Goal: Task Accomplishment & Management: Use online tool/utility

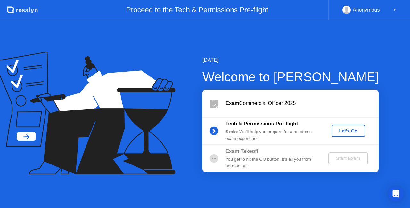
click at [338, 126] on button "Let's Go" at bounding box center [349, 131] width 34 height 12
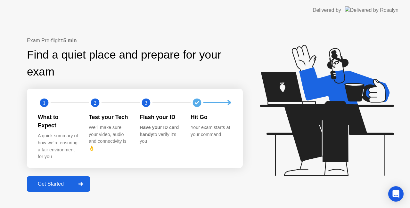
click at [66, 188] on div "Exam Pre-flight: 5 min Find a quiet place and prepare for your exam 1 2 3 What …" at bounding box center [205, 115] width 410 height 188
click at [64, 185] on button "Get Started" at bounding box center [58, 184] width 63 height 15
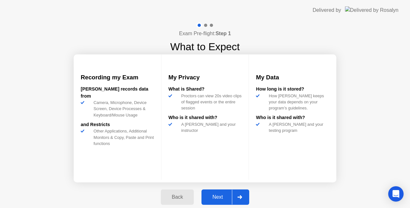
click at [215, 198] on div "Next" at bounding box center [217, 197] width 29 height 6
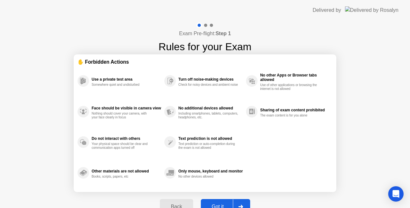
click at [215, 198] on div "Back Got it" at bounding box center [205, 206] width 98 height 29
click at [217, 201] on button "Got it" at bounding box center [225, 206] width 49 height 15
select select "**********"
select select "*******"
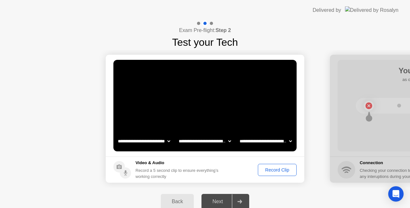
click at [280, 177] on footer "Video & Audio Record a 5 second clip to ensure everything’s working correctly R…" at bounding box center [205, 170] width 199 height 26
click at [275, 168] on div "Record Clip" at bounding box center [277, 170] width 34 height 5
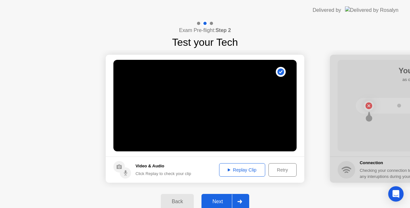
click at [220, 203] on div "Next" at bounding box center [217, 202] width 29 height 6
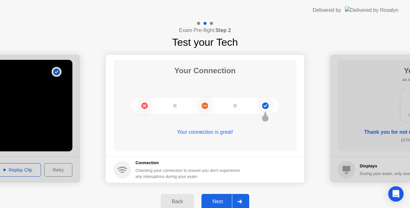
click at [221, 198] on button "Next" at bounding box center [226, 201] width 48 height 15
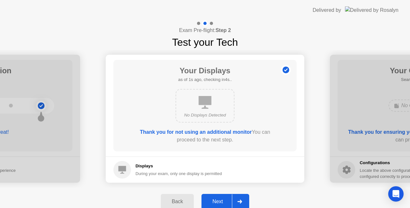
click at [221, 198] on button "Next" at bounding box center [226, 201] width 48 height 15
